Goal: Navigation & Orientation: Go to known website

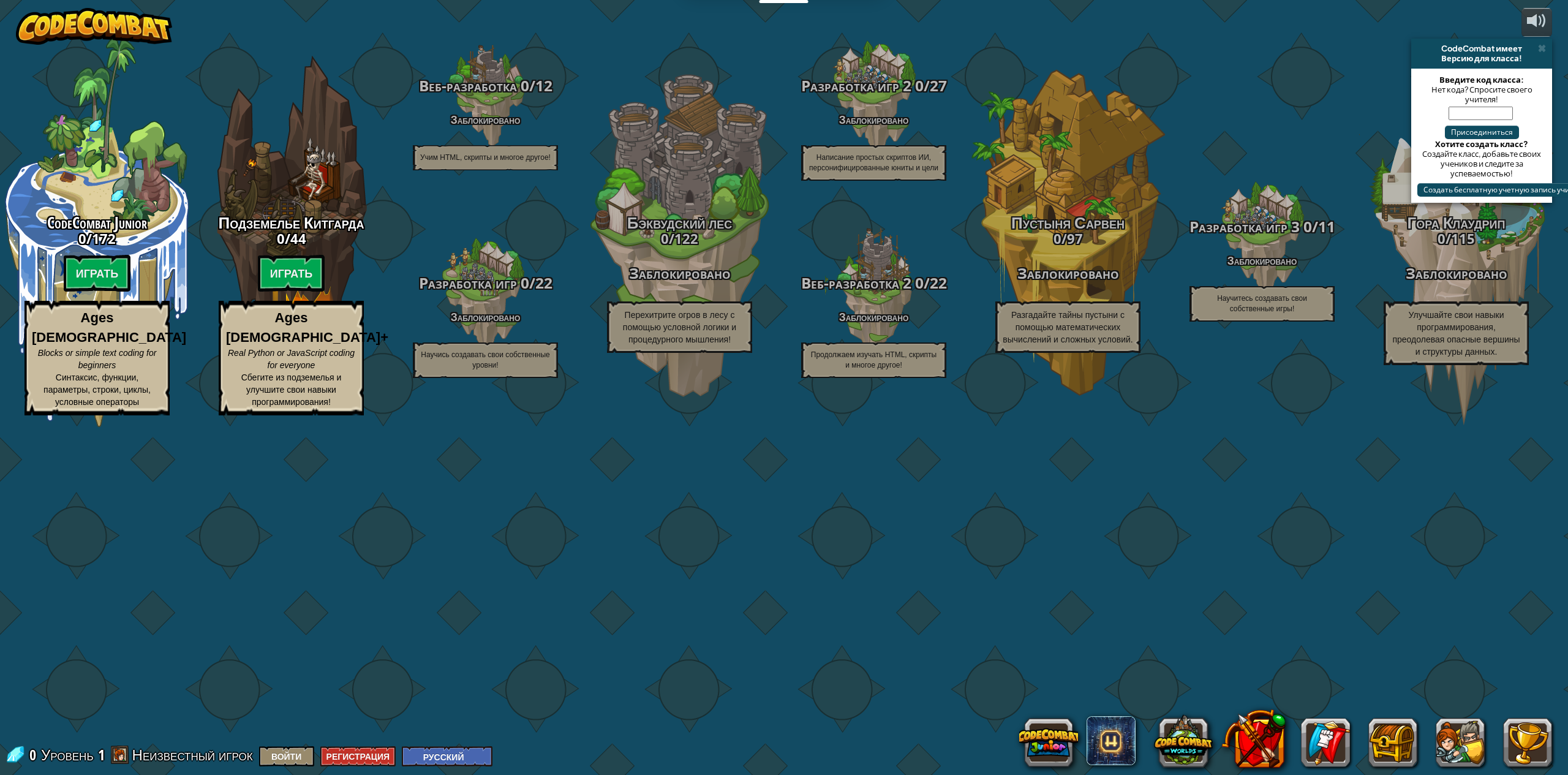
select select "ru"
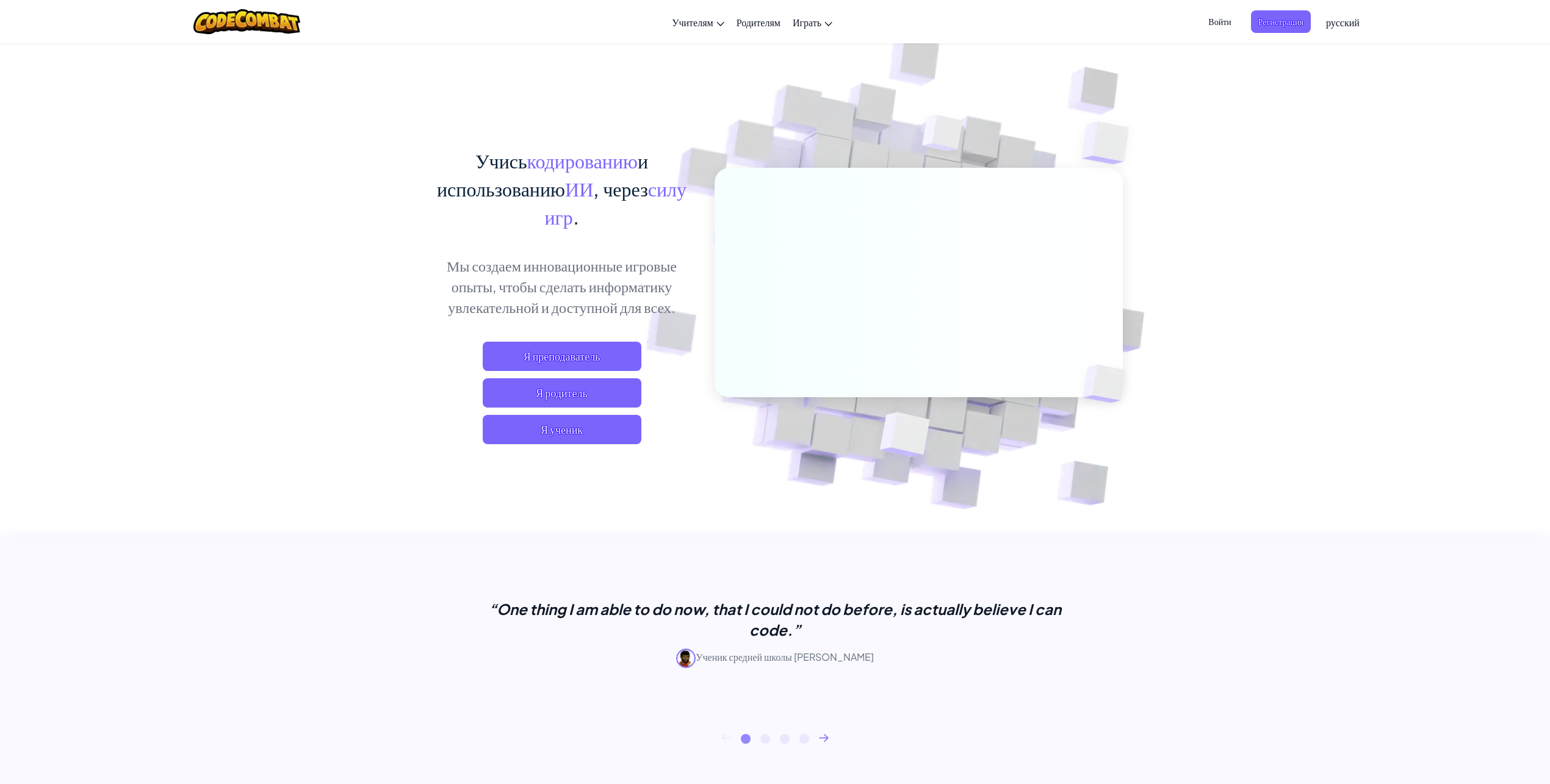
click at [1211, 18] on span "Войти" at bounding box center [1219, 22] width 37 height 23
